Goal: Transaction & Acquisition: Book appointment/travel/reservation

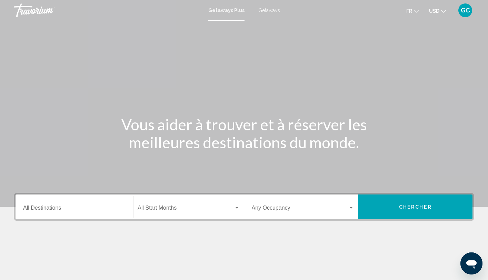
click at [53, 209] on input "Destination All Destinations" at bounding box center [74, 209] width 102 height 6
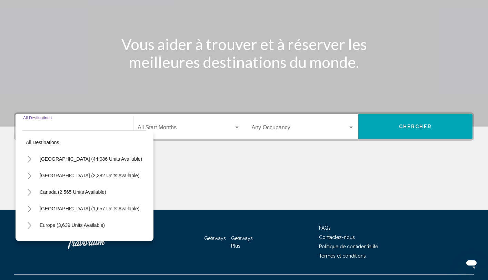
scroll to position [94, 0]
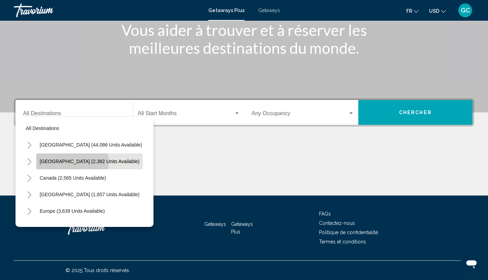
click at [53, 162] on span "[GEOGRAPHIC_DATA] (2,382 units available)" at bounding box center [90, 162] width 100 height 6
type input "**********"
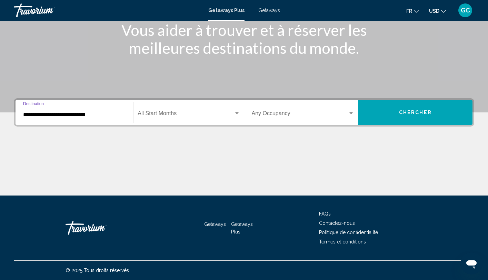
click at [166, 113] on span "Search widget" at bounding box center [186, 115] width 96 height 6
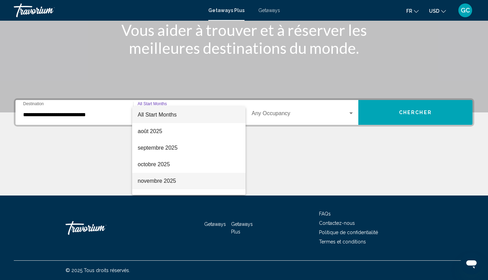
click at [159, 180] on span "novembre 2025" at bounding box center [189, 181] width 102 height 17
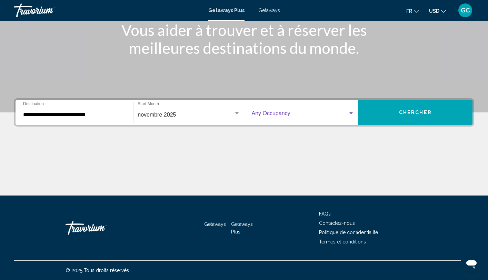
click at [314, 116] on span "Search widget" at bounding box center [300, 115] width 96 height 6
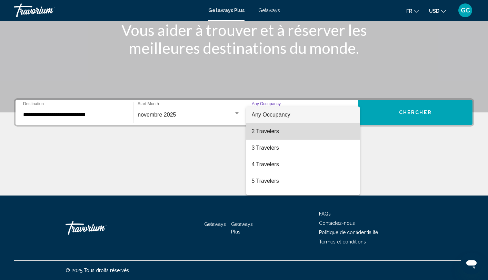
click at [294, 132] on span "2 Travelers" at bounding box center [303, 131] width 102 height 17
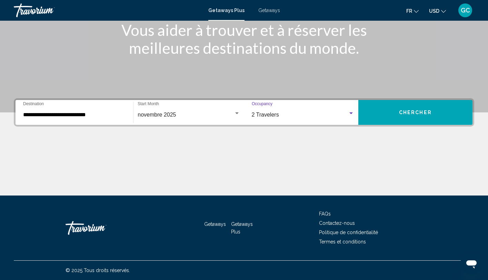
click at [403, 111] on span "Chercher" at bounding box center [415, 113] width 33 height 6
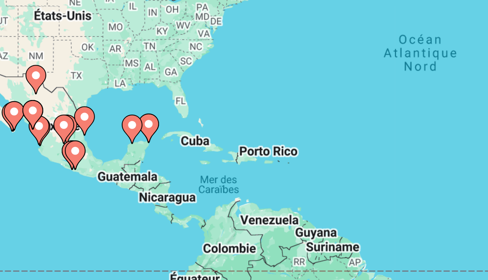
click at [109, 160] on image "Main content" at bounding box center [111, 162] width 4 height 4
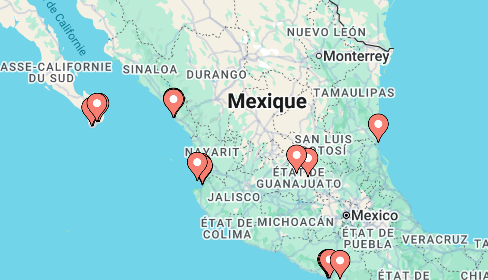
drag, startPoint x: 116, startPoint y: 30, endPoint x: 80, endPoint y: 50, distance: 41.2
click at [80, 50] on div "Pour activer le glissement du marqueur avec le clavier, appuyez sur Alt+Entrée.…" at bounding box center [244, 151] width 460 height 207
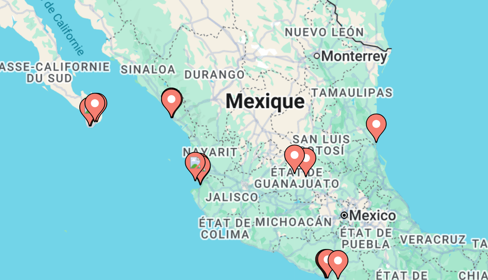
click at [207, 162] on image "Main content" at bounding box center [209, 164] width 4 height 4
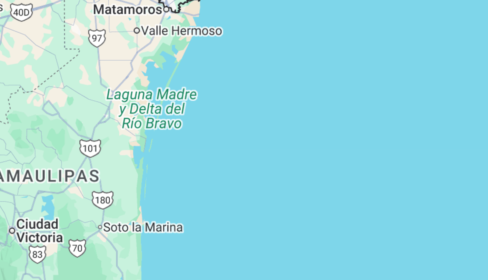
drag, startPoint x: 39, startPoint y: 76, endPoint x: 65, endPoint y: 96, distance: 32.4
click at [65, 96] on html "**********" at bounding box center [244, 140] width 488 height 280
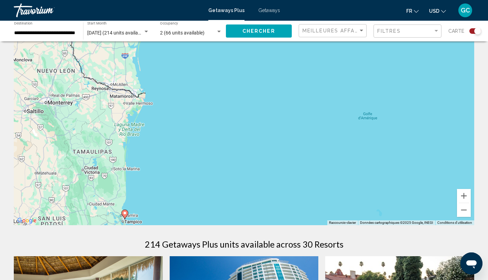
scroll to position [30, 0]
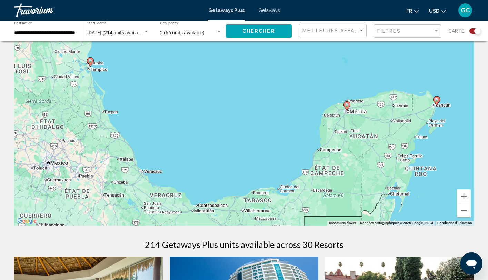
drag, startPoint x: 107, startPoint y: 195, endPoint x: 72, endPoint y: 41, distance: 157.6
click at [436, 100] on image "Main content" at bounding box center [436, 100] width 4 height 4
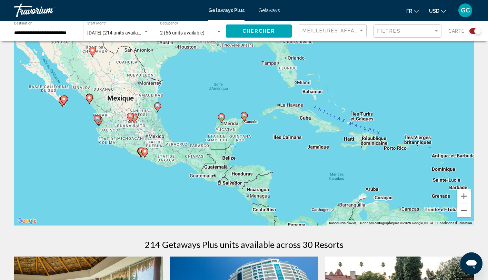
click at [244, 117] on image "Main content" at bounding box center [244, 115] width 4 height 4
type input "**********"
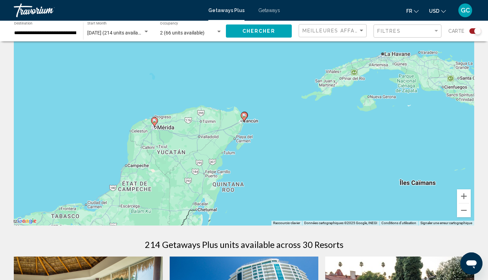
click at [244, 117] on image "Main content" at bounding box center [244, 115] width 4 height 4
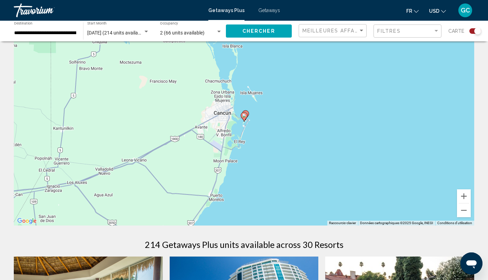
scroll to position [17, 0]
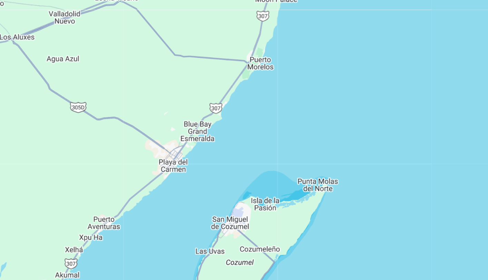
drag, startPoint x: 118, startPoint y: 92, endPoint x: 151, endPoint y: -6, distance: 103.6
click at [151, 0] on html "**********" at bounding box center [244, 123] width 488 height 280
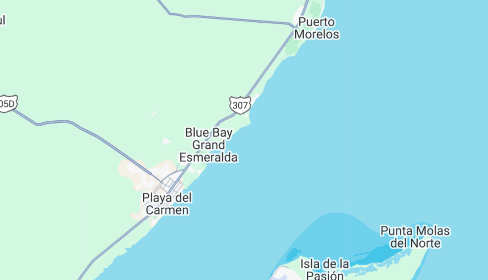
click at [55, 63] on div "Pour activer le glissement du marqueur avec le clavier, appuyez sur Alt+Entrée.…" at bounding box center [244, 134] width 460 height 207
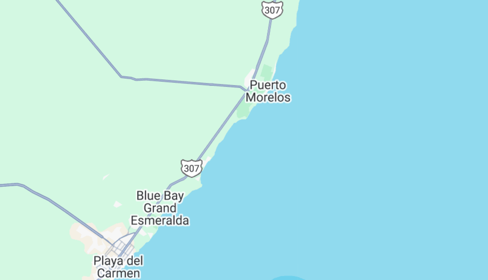
drag, startPoint x: 64, startPoint y: 53, endPoint x: 47, endPoint y: 74, distance: 27.5
click at [47, 74] on div "Pour activer le glissement du marqueur avec le clavier, appuyez sur Alt+Entrée.…" at bounding box center [244, 134] width 460 height 207
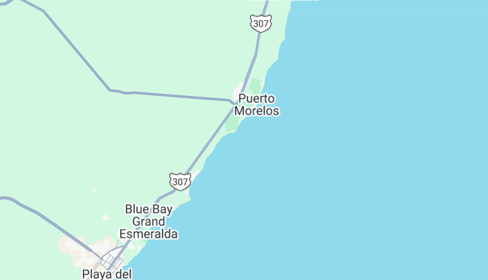
drag, startPoint x: 68, startPoint y: 45, endPoint x: 44, endPoint y: 86, distance: 47.1
click at [44, 86] on div "Pour activer le glissement du marqueur avec le clavier, appuyez sur Alt+Entrée.…" at bounding box center [244, 134] width 460 height 207
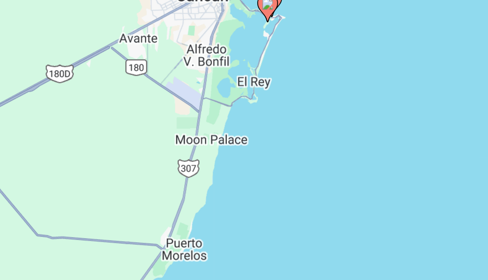
click at [84, 31] on div "Pour activer le glissement du marqueur avec le clavier, appuyez sur Alt+Entrée.…" at bounding box center [244, 134] width 460 height 207
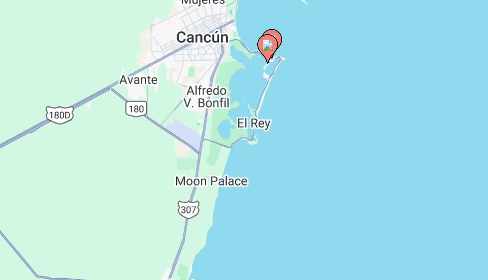
click at [225, 110] on image "Main content" at bounding box center [227, 112] width 4 height 4
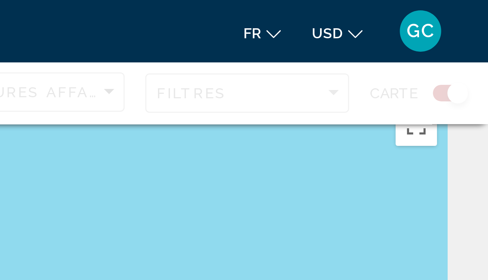
scroll to position [0, 0]
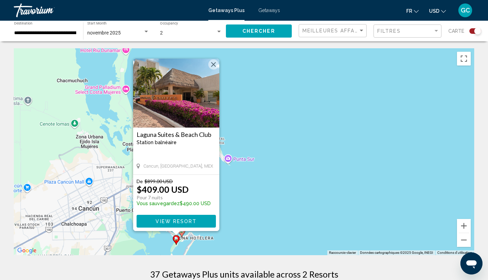
click at [180, 221] on span "View Resort" at bounding box center [176, 222] width 41 height 6
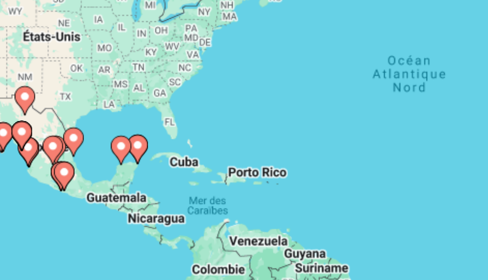
click at [131, 162] on image "Main content" at bounding box center [133, 164] width 4 height 4
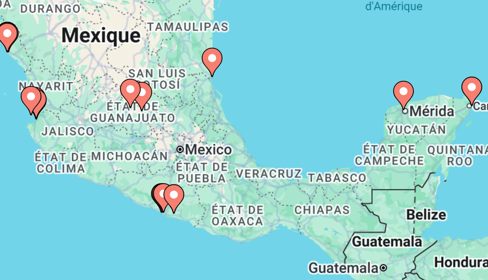
click at [242, 143] on image "Main content" at bounding box center [244, 145] width 4 height 4
type input "**********"
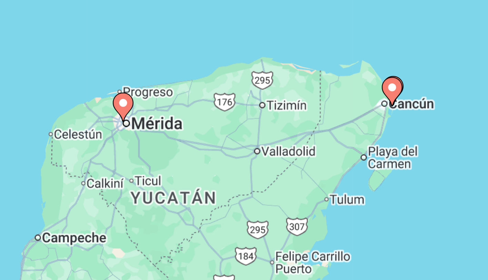
click at [242, 143] on image "Main content" at bounding box center [244, 145] width 4 height 4
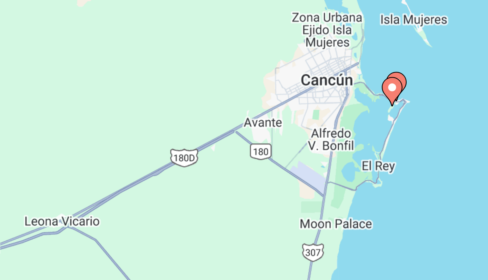
click at [138, 48] on div "Pour naviguer, utilisez les touches fléchées. Pour activer le glissement du mar…" at bounding box center [244, 151] width 460 height 207
click at [242, 140] on icon "Main content" at bounding box center [245, 144] width 6 height 9
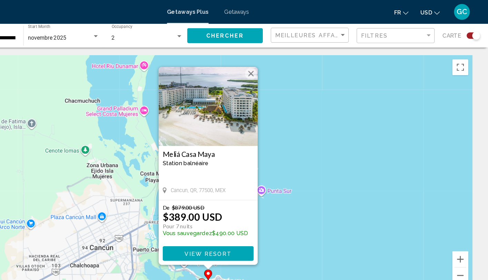
click at [223, 221] on span "View Resort" at bounding box center [243, 221] width 41 height 6
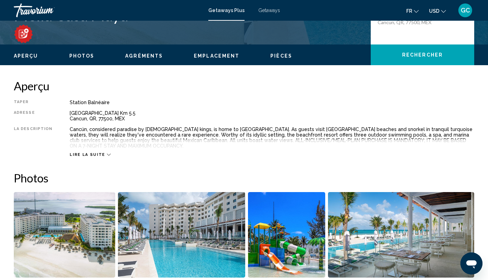
scroll to position [183, 0]
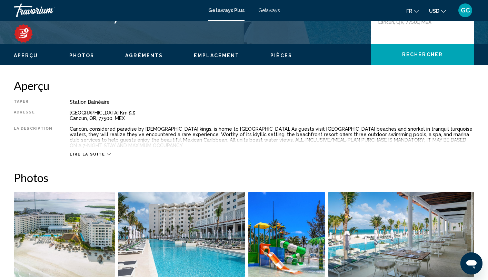
click at [102, 152] on div "Lire la suite" at bounding box center [90, 154] width 41 height 4
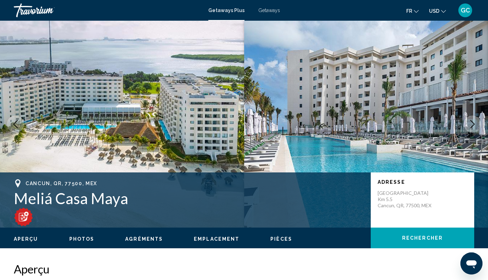
scroll to position [0, 0]
click at [270, 10] on span "Getaways" at bounding box center [269, 11] width 22 height 6
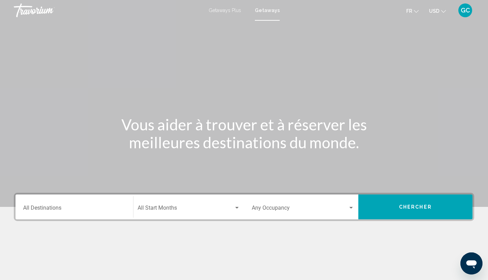
click at [52, 204] on div "Destination All Destinations" at bounding box center [74, 207] width 102 height 22
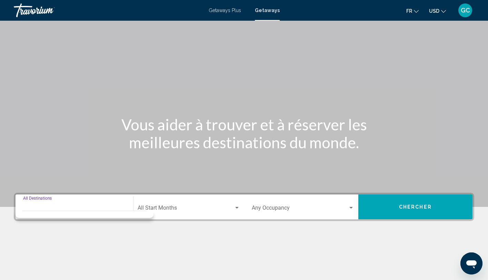
scroll to position [94, 0]
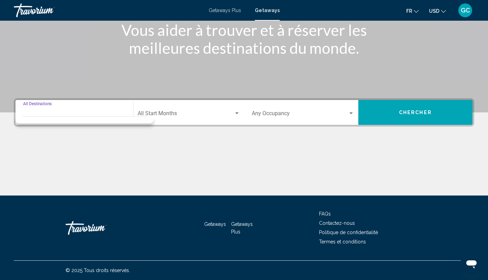
click at [42, 112] on input "Destination All Destinations" at bounding box center [74, 115] width 102 height 6
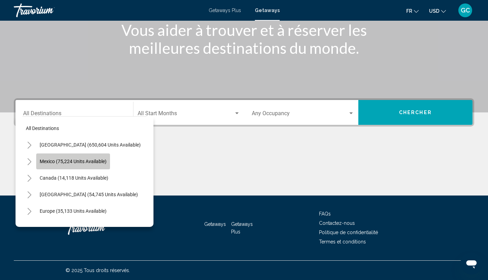
click at [64, 160] on span "Mexico (75,224 units available)" at bounding box center [73, 162] width 67 height 6
type input "**********"
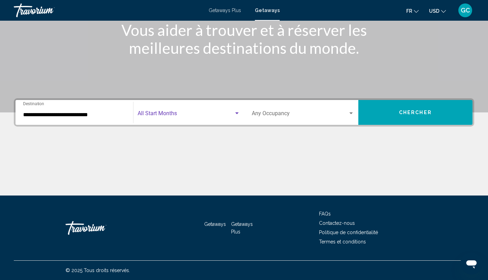
click at [158, 113] on span "Search widget" at bounding box center [186, 115] width 96 height 6
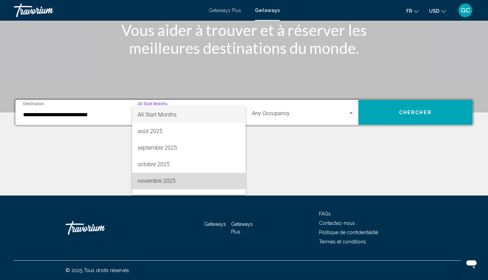
click at [160, 180] on span "novembre 2025" at bounding box center [189, 181] width 102 height 17
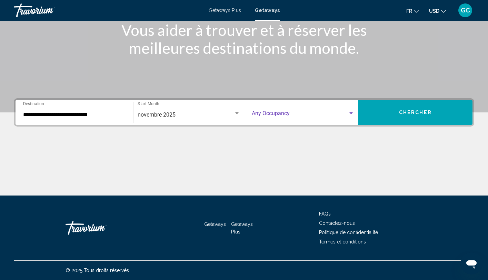
click at [279, 114] on span "Search widget" at bounding box center [300, 115] width 96 height 6
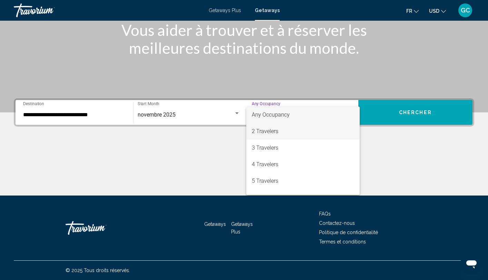
click at [271, 131] on span "2 Travelers" at bounding box center [303, 131] width 102 height 17
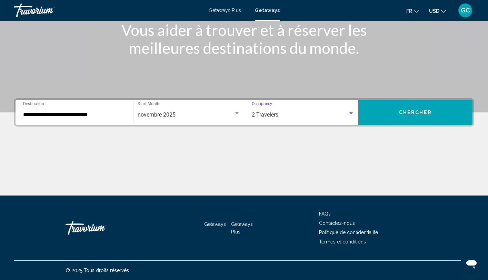
click at [417, 109] on button "Chercher" at bounding box center [415, 112] width 114 height 25
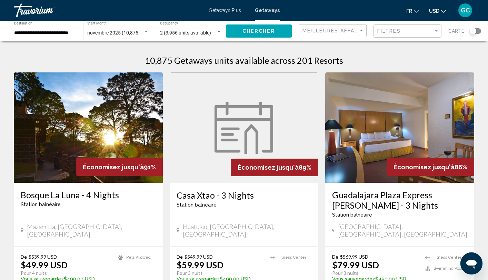
click at [478, 30] on div "Search widget" at bounding box center [475, 31] width 12 height 6
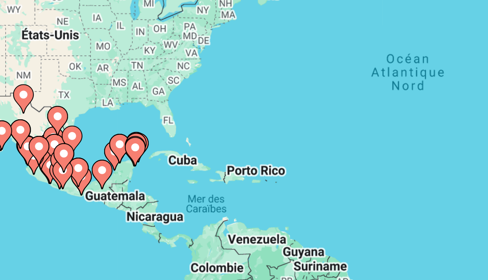
click at [129, 163] on icon "Main content" at bounding box center [132, 167] width 6 height 9
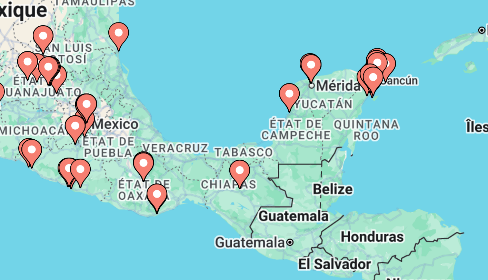
drag, startPoint x: 116, startPoint y: 47, endPoint x: 64, endPoint y: 49, distance: 51.1
click at [64, 49] on div "Pour activer le glissement du marqueur avec le clavier, appuyez sur Alt+Entrée.…" at bounding box center [244, 151] width 460 height 207
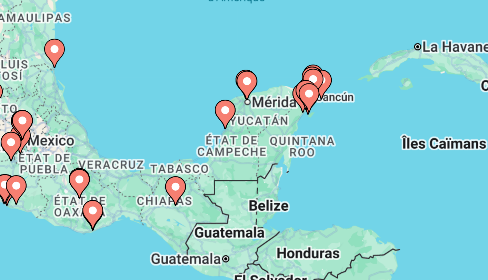
click at [187, 145] on icon "Main content" at bounding box center [190, 149] width 6 height 9
type input "**********"
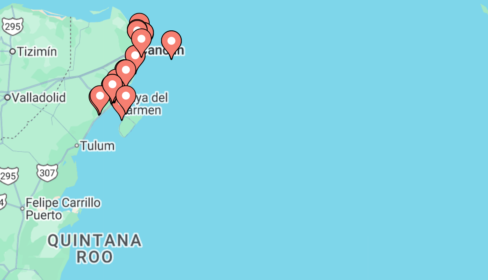
drag, startPoint x: 42, startPoint y: 53, endPoint x: 142, endPoint y: 45, distance: 100.3
click at [142, 48] on div "Pour activer le glissement du marqueur avec le clavier, appuyez sur Alt+Entrée.…" at bounding box center [244, 151] width 460 height 207
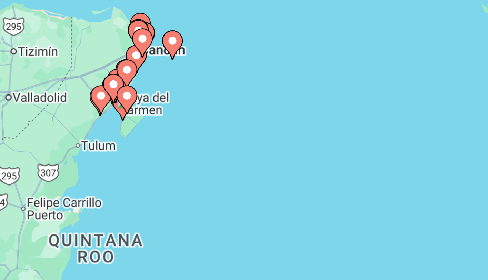
click at [123, 143] on image "Main content" at bounding box center [125, 145] width 4 height 4
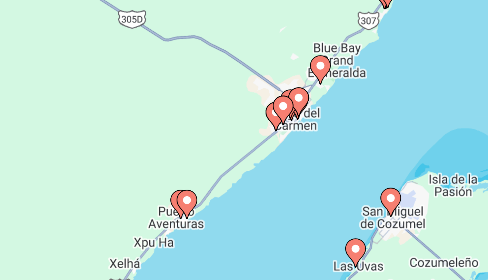
drag, startPoint x: 115, startPoint y: 45, endPoint x: 49, endPoint y: 51, distance: 65.8
click at [49, 51] on div "Pour naviguer, utilisez les touches fléchées. Pour activer le glissement du mar…" at bounding box center [244, 151] width 460 height 207
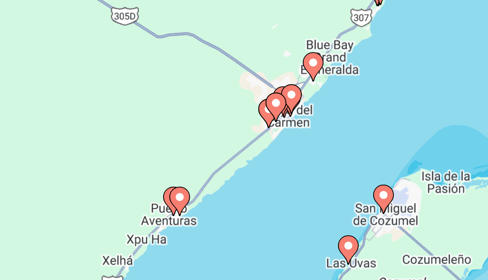
click at [177, 149] on image "Main content" at bounding box center [179, 151] width 4 height 4
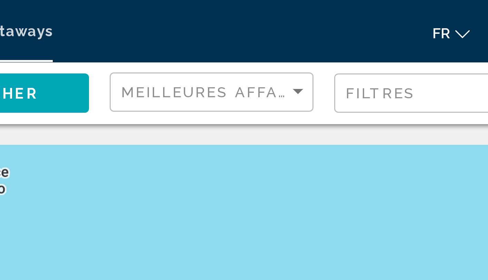
drag, startPoint x: 54, startPoint y: 61, endPoint x: 92, endPoint y: 29, distance: 49.2
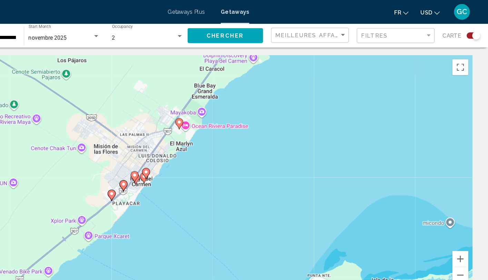
drag, startPoint x: 131, startPoint y: 177, endPoint x: 199, endPoint y: 119, distance: 89.8
click at [199, 119] on div "Pour activer le glissement du marqueur avec le clavier, appuyez sur Alt+Entrée.…" at bounding box center [244, 151] width 460 height 207
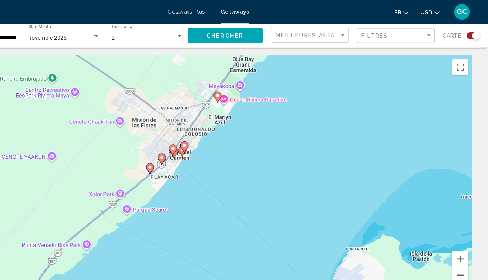
drag, startPoint x: 134, startPoint y: 160, endPoint x: 155, endPoint y: 148, distance: 24.0
click at [155, 148] on div "Pour activer le glissement du marqueur avec le clavier, appuyez sur Alt+Entrée.…" at bounding box center [244, 151] width 460 height 207
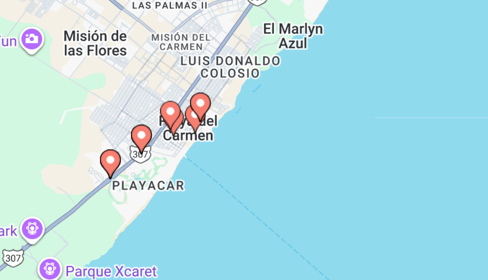
click at [203, 134] on image "Main content" at bounding box center [205, 136] width 4 height 4
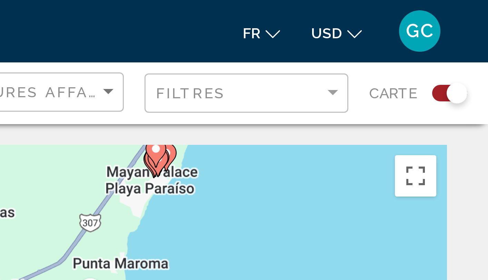
drag, startPoint x: 49, startPoint y: 71, endPoint x: 86, endPoint y: 39, distance: 48.4
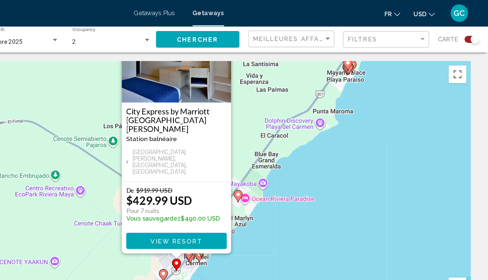
click at [207, 185] on div "Pour activer le glissement du marqueur avec le clavier, appuyez sur Alt+Entrée.…" at bounding box center [244, 151] width 460 height 207
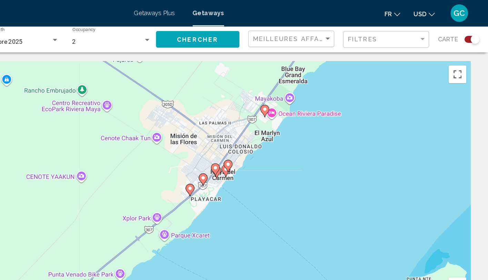
drag, startPoint x: 167, startPoint y: 188, endPoint x: 188, endPoint y: 117, distance: 73.4
click at [188, 118] on div "Pour activer le glissement du marqueur avec le clavier, appuyez sur Alt+Entrée.…" at bounding box center [244, 151] width 460 height 207
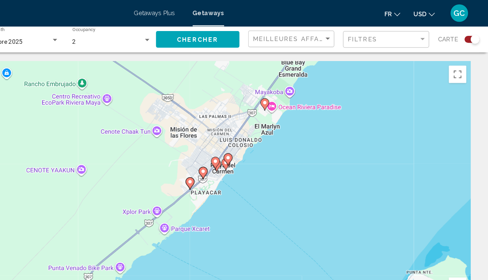
click at [279, 129] on gmp-advanced-marker "Main content" at bounding box center [282, 126] width 7 height 10
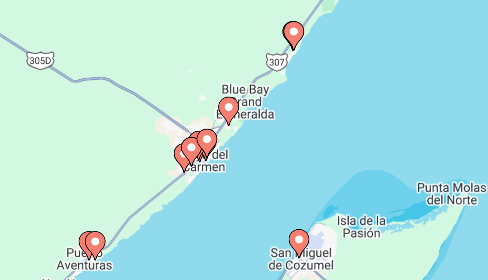
drag, startPoint x: 70, startPoint y: 58, endPoint x: 74, endPoint y: 43, distance: 15.8
click at [74, 48] on div "Pour activer le glissement du marqueur avec le clavier, appuyez sur Alt+Entrée.…" at bounding box center [244, 151] width 460 height 207
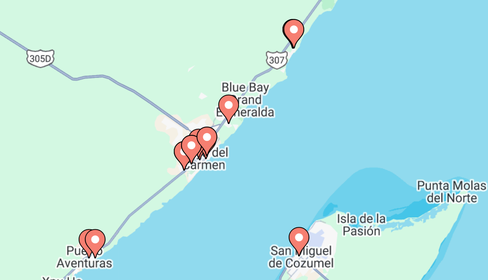
click at [254, 118] on image "Main content" at bounding box center [256, 120] width 4 height 4
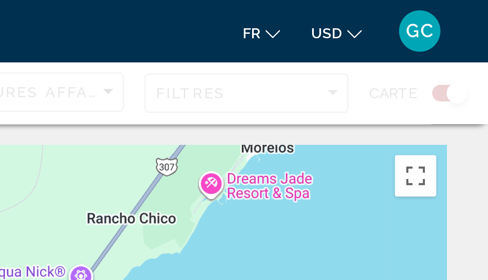
drag, startPoint x: 51, startPoint y: 82, endPoint x: 77, endPoint y: 52, distance: 39.6
click at [77, 52] on div "Pour activer le glissement du marqueur avec le clavier, appuyez sur Alt+Entrée.…" at bounding box center [244, 151] width 460 height 207
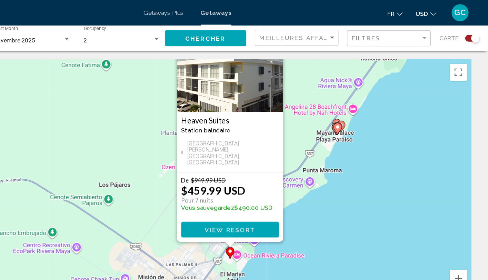
click at [240, 158] on div "Pour activer le glissement du marqueur avec le clavier, appuyez sur Alt+Entrée.…" at bounding box center [244, 151] width 460 height 207
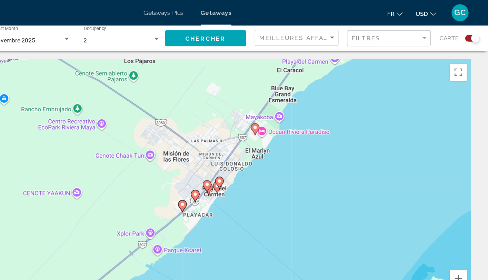
drag, startPoint x: 228, startPoint y: 172, endPoint x: 250, endPoint y: 56, distance: 119.1
click at [250, 56] on div "Pour activer le glissement du marqueur avec le clavier, appuyez sur Alt+Entrée.…" at bounding box center [244, 151] width 460 height 207
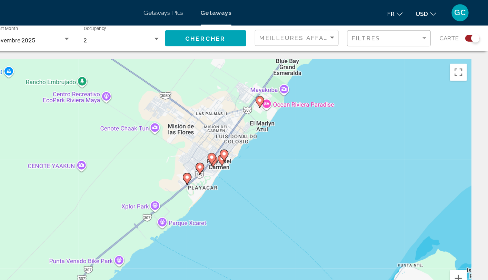
click at [272, 124] on image "Main content" at bounding box center [274, 125] width 4 height 4
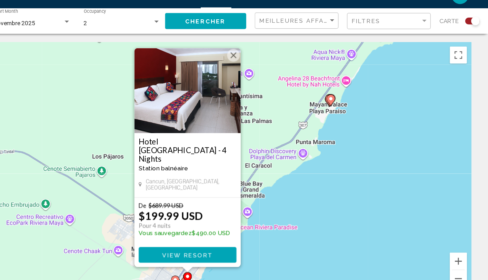
click at [223, 218] on span "View Resort" at bounding box center [243, 221] width 41 height 6
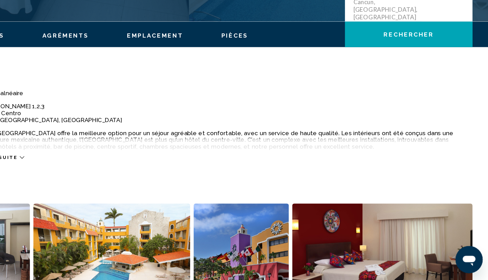
scroll to position [174, 0]
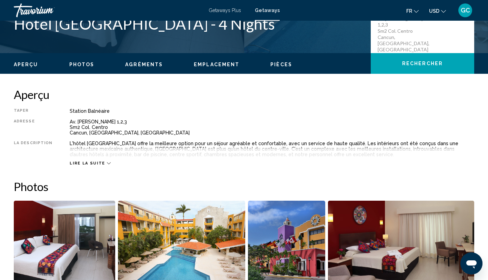
click at [107, 161] on icon "Main content" at bounding box center [109, 163] width 4 height 4
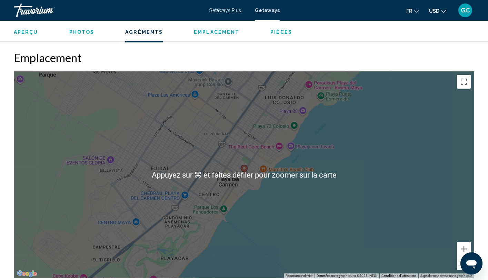
scroll to position [787, 0]
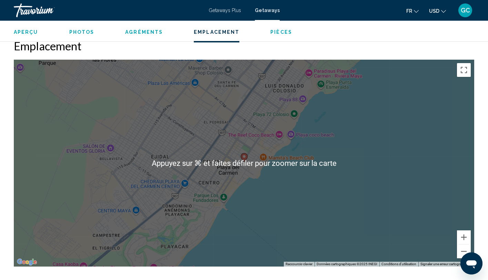
click at [261, 197] on div "Pour activer le glissement du marqueur avec le clavier, appuyez sur Alt+Entrée.…" at bounding box center [244, 163] width 460 height 207
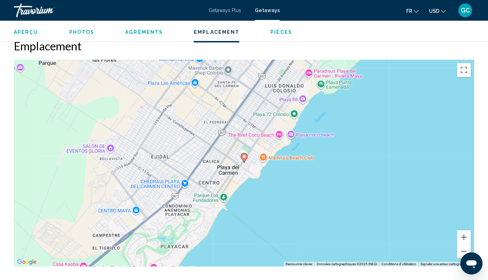
click at [243, 157] on image "Main content" at bounding box center [244, 156] width 4 height 4
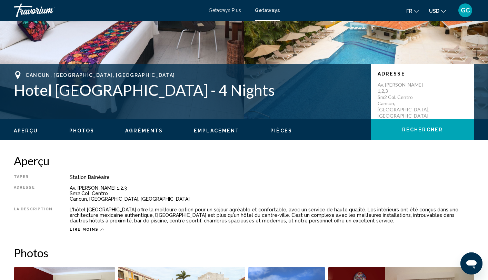
scroll to position [94, 0]
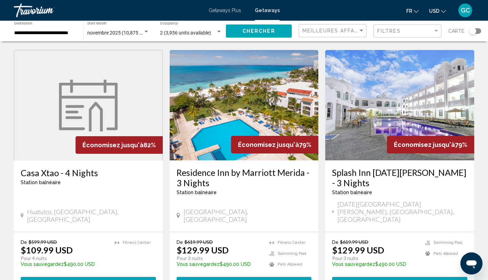
scroll to position [519, 0]
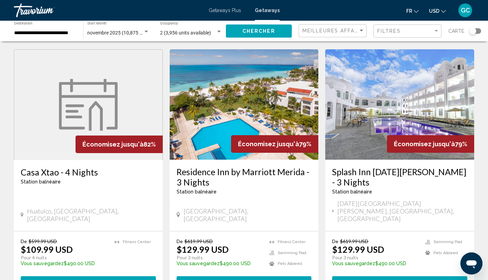
click at [38, 32] on input "**********" at bounding box center [45, 33] width 62 height 6
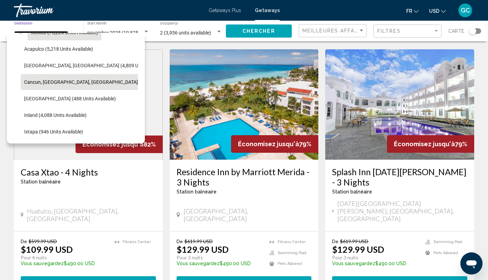
scroll to position [45, 0]
click at [46, 87] on button "Cancun, [GEOGRAPHIC_DATA], [GEOGRAPHIC_DATA] (35,348 units available)" at bounding box center [107, 82] width 172 height 16
type input "**********"
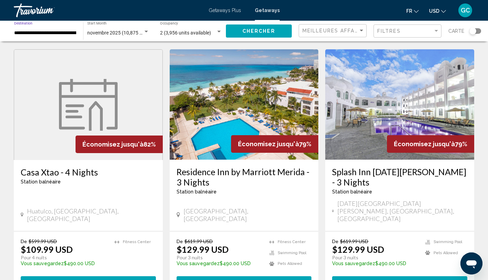
click at [246, 32] on span "Chercher" at bounding box center [258, 32] width 33 height 6
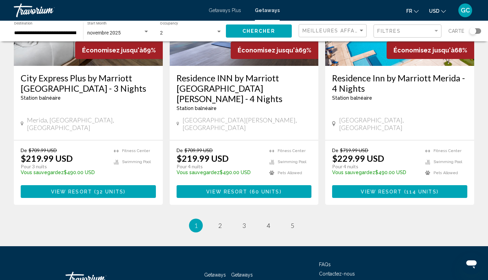
scroll to position [896, 0]
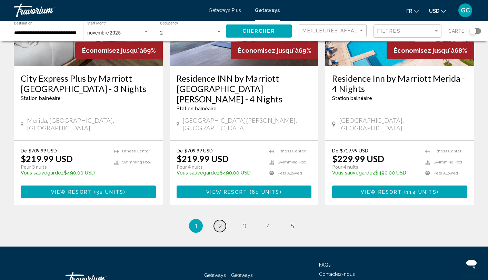
click at [220, 222] on span "2" at bounding box center [219, 226] width 3 height 8
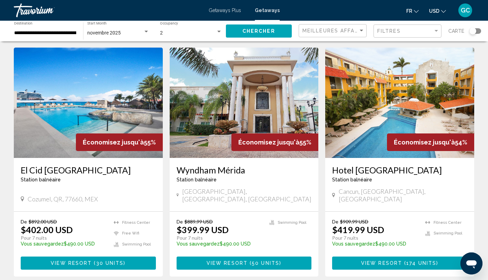
scroll to position [290, 0]
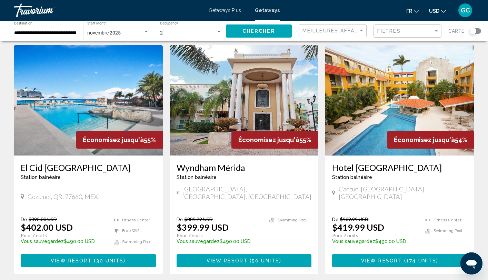
click at [81, 142] on img "Main content" at bounding box center [88, 100] width 149 height 110
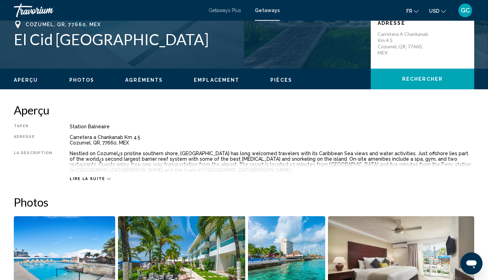
scroll to position [163, 0]
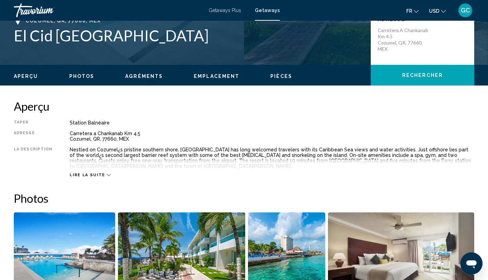
click at [107, 176] on icon "Main content" at bounding box center [109, 175] width 4 height 4
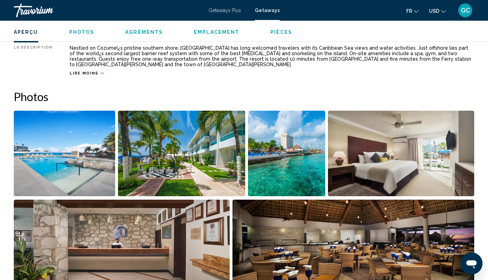
scroll to position [259, 0]
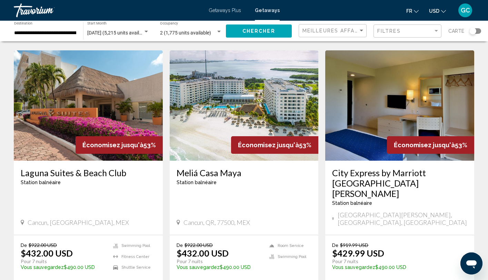
scroll to position [527, 0]
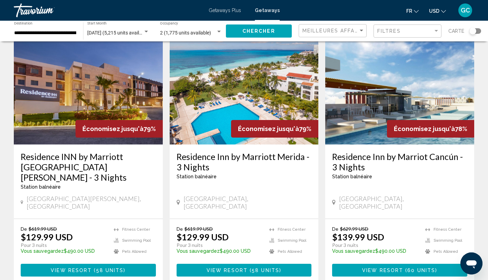
scroll to position [39, 0]
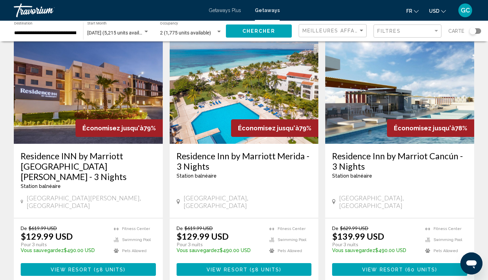
click at [131, 114] on img "Main content" at bounding box center [88, 88] width 149 height 110
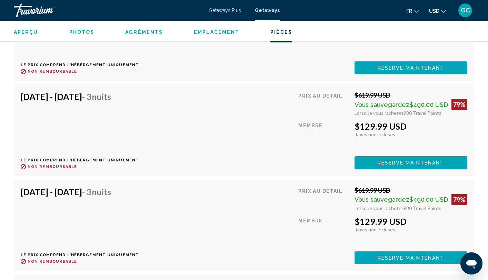
scroll to position [1585, 0]
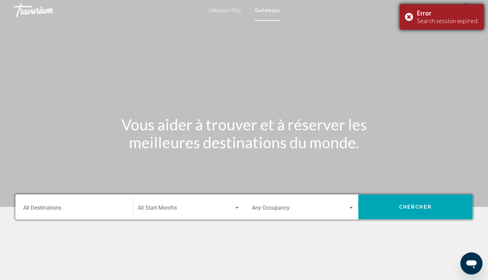
click at [410, 16] on div "Error Search session expired." at bounding box center [442, 17] width 84 height 26
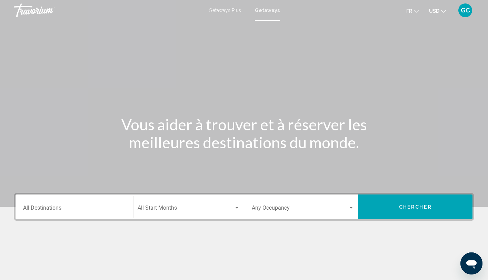
click at [39, 9] on div "Travorium" at bounding box center [48, 10] width 69 height 14
